Goal: Task Accomplishment & Management: Use online tool/utility

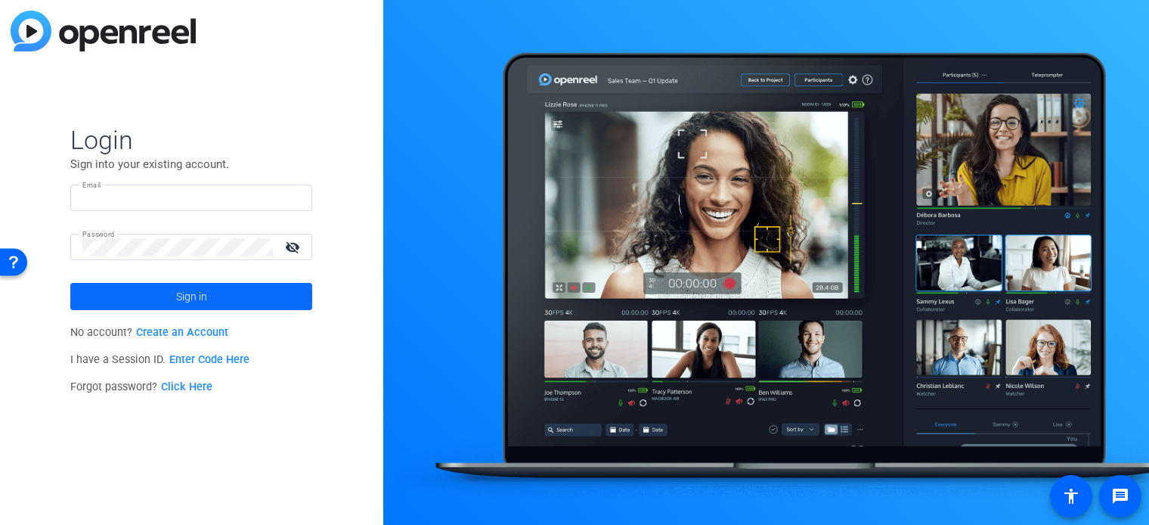
type input "[PERSON_NAME][EMAIL_ADDRESS][DOMAIN_NAME]"
click at [238, 302] on span at bounding box center [191, 296] width 242 height 36
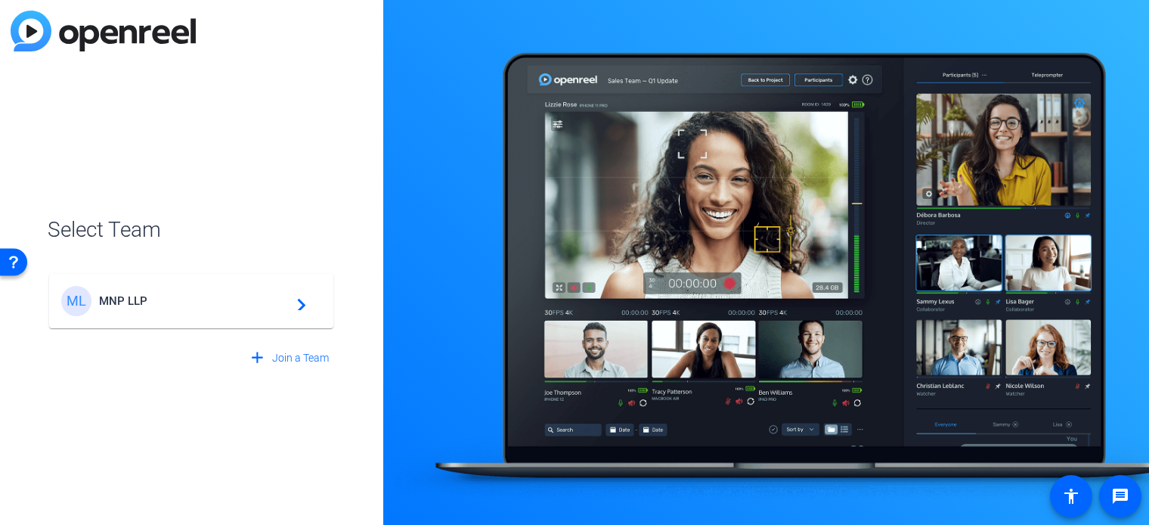
click at [302, 302] on mat-icon "navigate_next" at bounding box center [297, 301] width 18 height 18
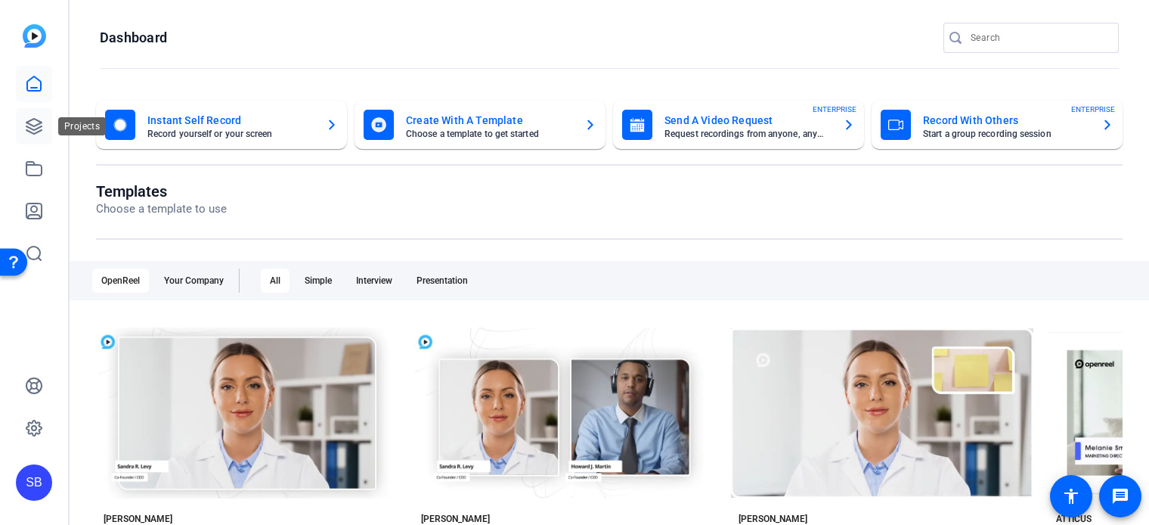
click at [31, 120] on icon at bounding box center [33, 126] width 15 height 15
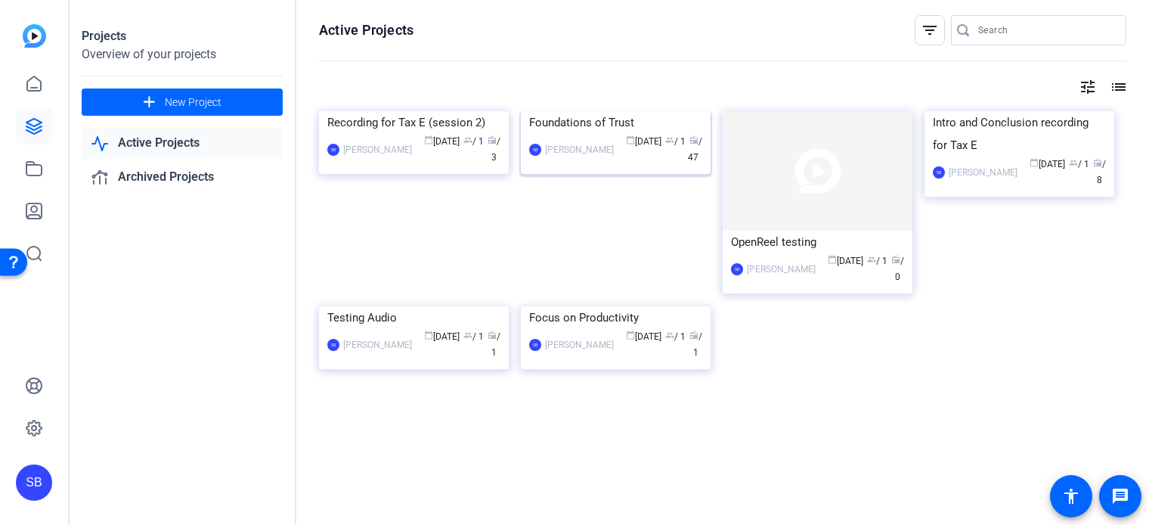
click at [606, 111] on img at bounding box center [616, 111] width 190 height 0
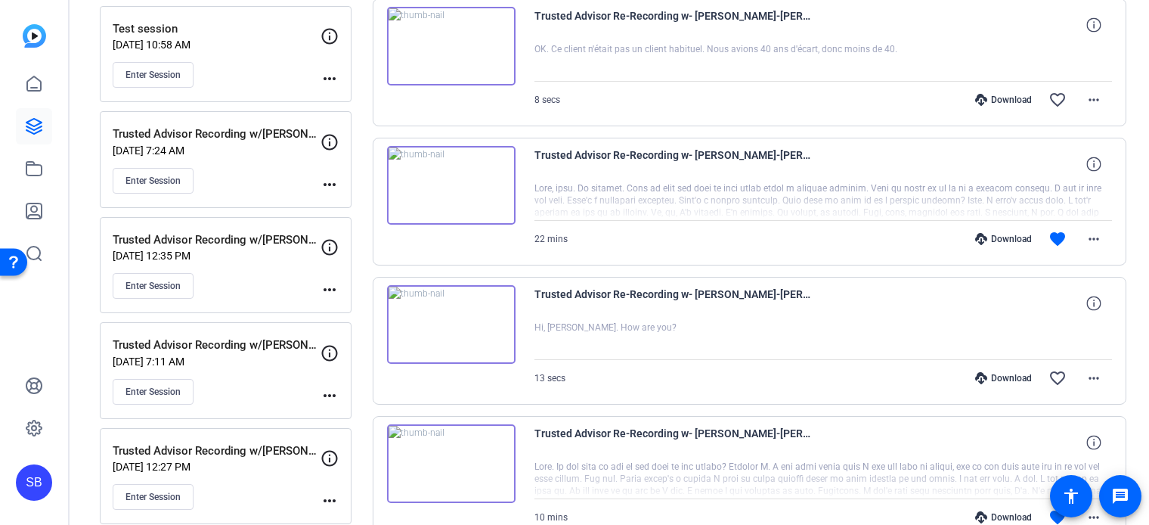
scroll to position [756, 0]
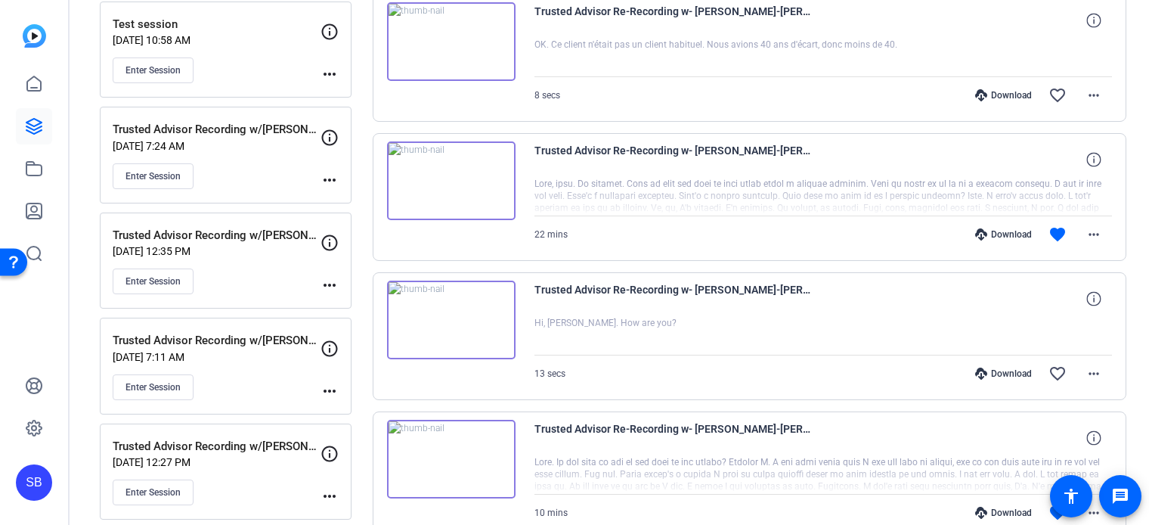
click at [452, 173] on img at bounding box center [451, 180] width 129 height 79
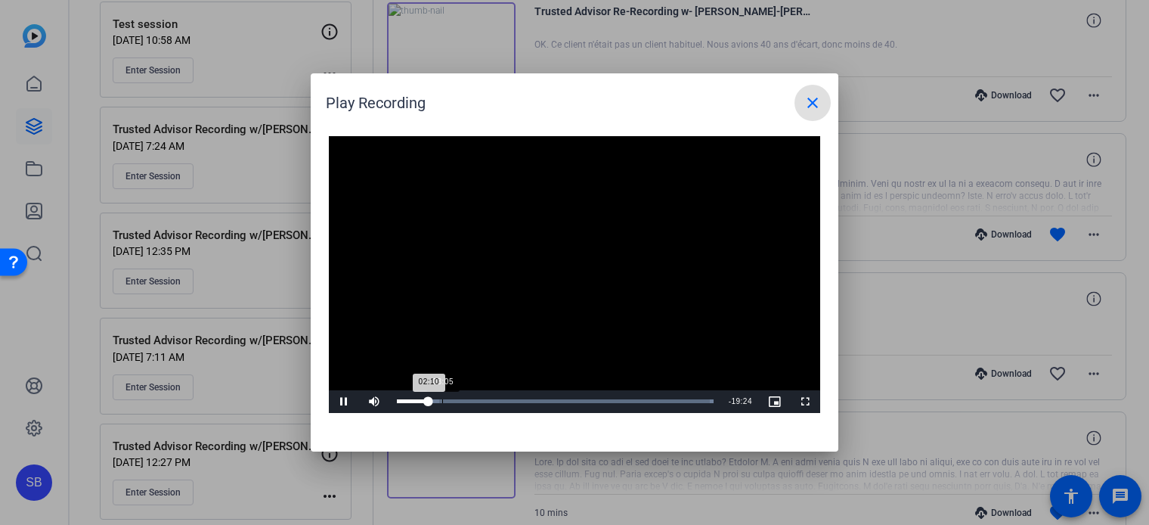
click at [442, 401] on div "Loaded : 100.00% 03:05 02:10" at bounding box center [555, 401] width 317 height 4
click at [456, 400] on div "Loaded : 100.00% 04:00 04:00" at bounding box center [555, 401] width 317 height 4
click at [469, 400] on div "Loaded : 100.00% 04:56 04:01" at bounding box center [555, 401] width 317 height 4
click at [480, 400] on div "Loaded : 100.00% 05:39 05:39" at bounding box center [555, 401] width 317 height 4
click at [492, 400] on div "Loaded : 100.00% 06:25 05:39" at bounding box center [555, 401] width 317 height 4
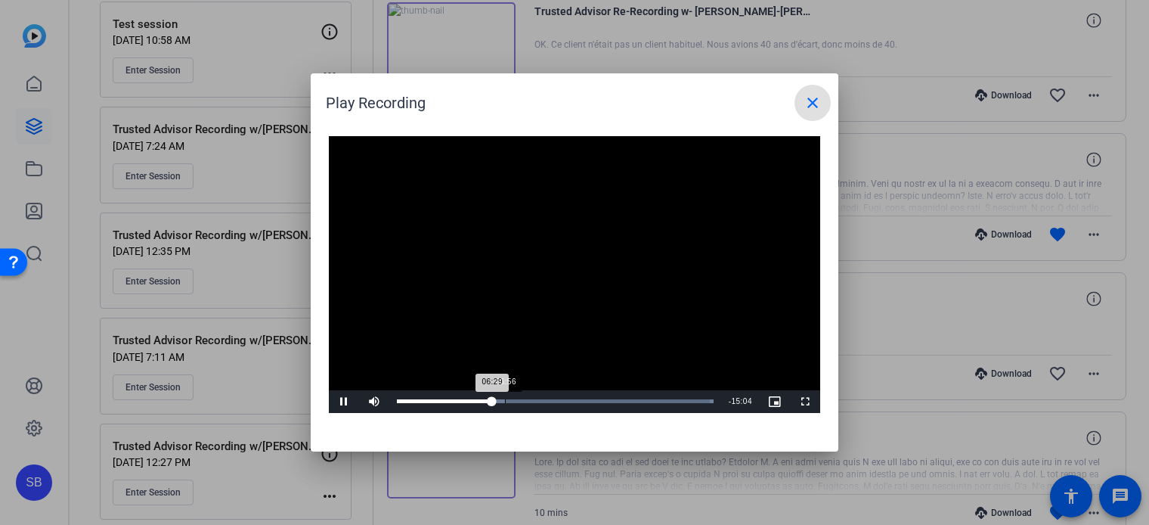
click at [505, 400] on div "Loaded : 100.00% 06:56 06:29" at bounding box center [555, 401] width 317 height 4
click at [516, 399] on div "08:07" at bounding box center [516, 401] width 1 height 4
click at [569, 402] on div "Loaded : 100.00% 11:40 11:08" at bounding box center [555, 401] width 317 height 4
click at [584, 398] on div "Loaded : 100.00% 12:31 12:31" at bounding box center [557, 401] width 336 height 23
click at [596, 400] on div "Loaded : 100.00% 13:23 13:23" at bounding box center [557, 401] width 321 height 4
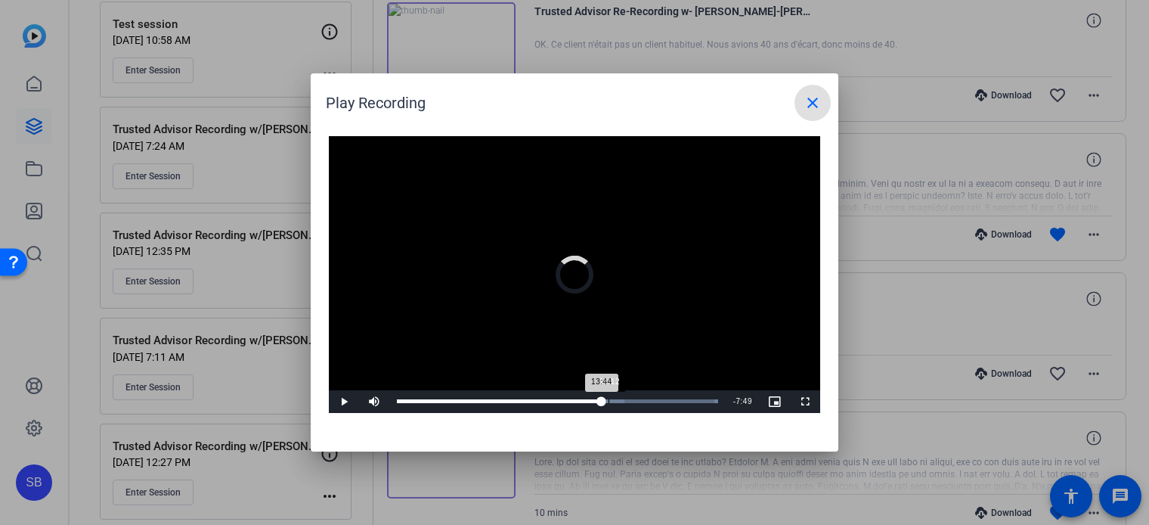
click at [609, 401] on div "14:12" at bounding box center [609, 401] width 1 height 4
click at [618, 398] on div "Loaded : 100.00% 14:48 14:48" at bounding box center [557, 401] width 336 height 23
click at [610, 401] on div "Loaded : 100.00% 14:18 14:52" at bounding box center [557, 401] width 321 height 4
click at [344, 401] on span "Video Player" at bounding box center [344, 401] width 30 height 0
click at [617, 399] on div "Loaded : 100.00% 14:45 15:36" at bounding box center [557, 401] width 321 height 4
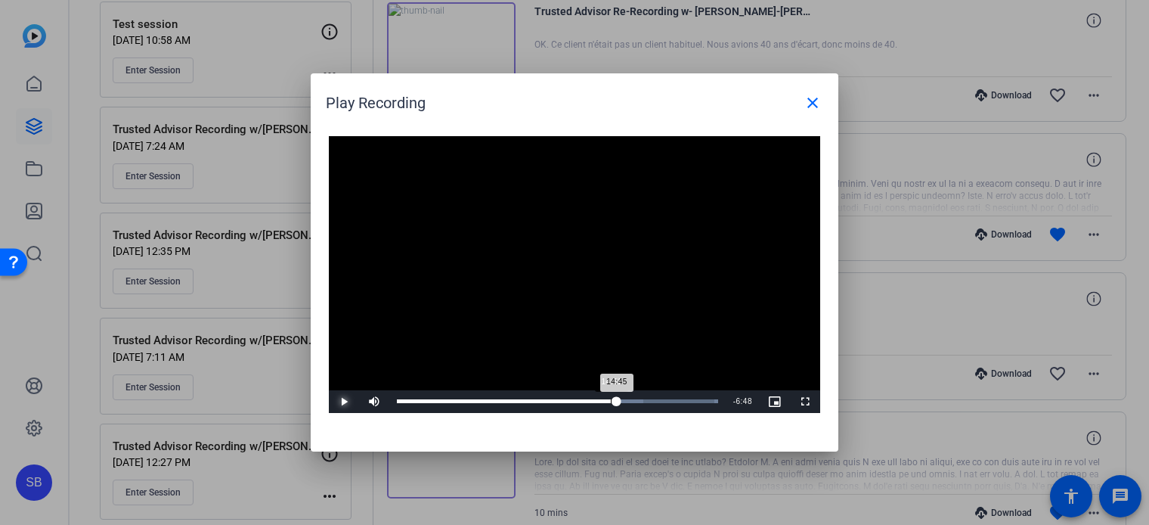
click at [329, 390] on button "Play" at bounding box center [344, 401] width 30 height 23
click at [329, 390] on button "Pause" at bounding box center [344, 401] width 30 height 23
click at [340, 401] on span "Video Player" at bounding box center [344, 401] width 30 height 0
click at [342, 401] on span "Video Player" at bounding box center [344, 401] width 30 height 0
click at [612, 399] on div "14:36" at bounding box center [506, 401] width 218 height 4
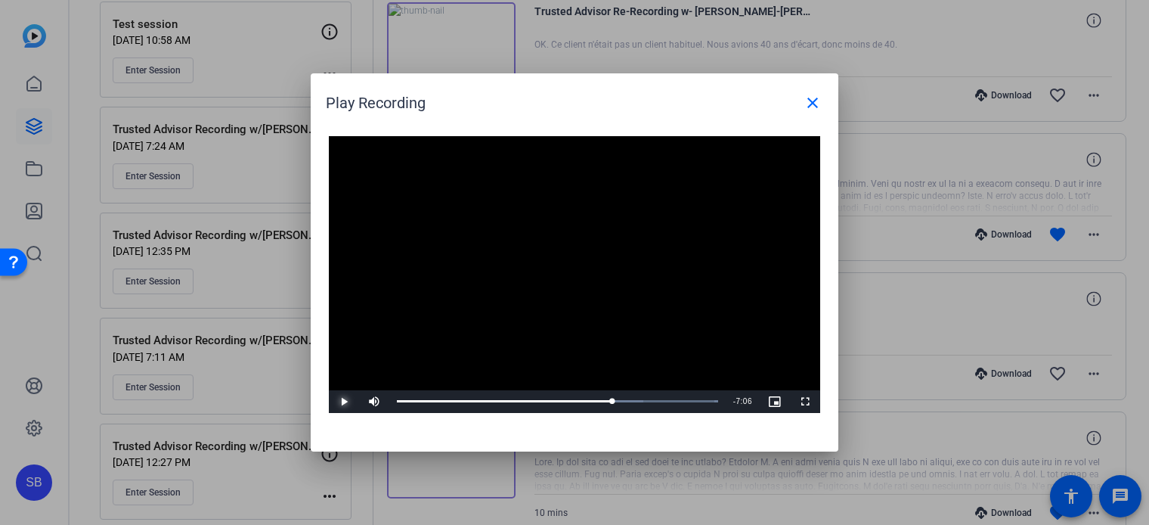
click at [350, 401] on span "Video Player" at bounding box center [344, 401] width 30 height 0
click at [615, 400] on div "14:39" at bounding box center [506, 401] width 218 height 4
click at [616, 400] on div "14:42" at bounding box center [506, 401] width 219 height 4
click at [617, 400] on div "14:48" at bounding box center [507, 401] width 220 height 4
click at [618, 400] on div "14:48" at bounding box center [507, 401] width 221 height 4
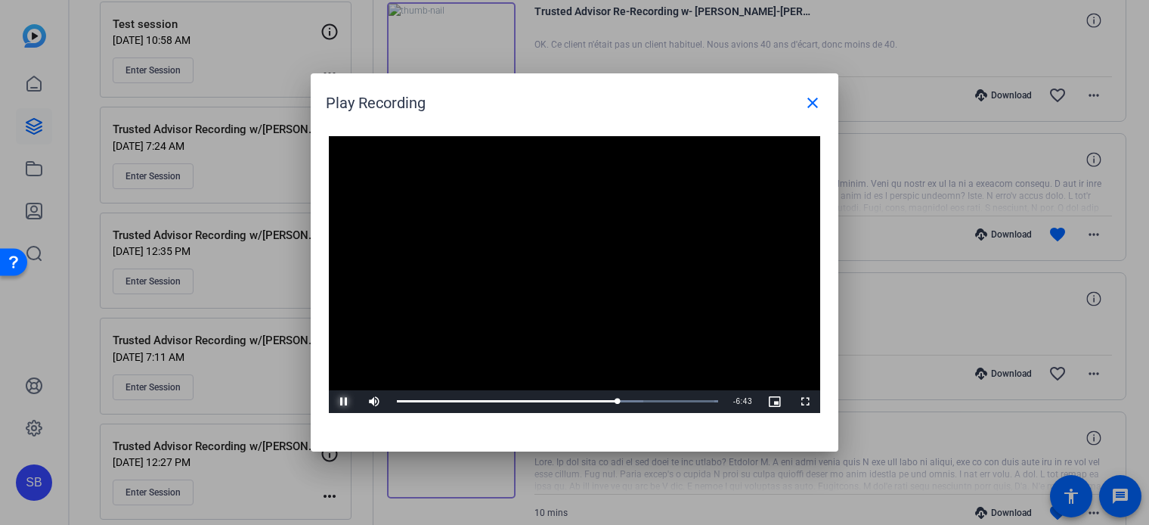
click at [349, 401] on span "Video Player" at bounding box center [344, 401] width 30 height 0
click at [344, 401] on span "Video Player" at bounding box center [344, 401] width 30 height 0
click at [346, 401] on span "Video Player" at bounding box center [344, 401] width 30 height 0
